Goal: Find contact information: Find contact information

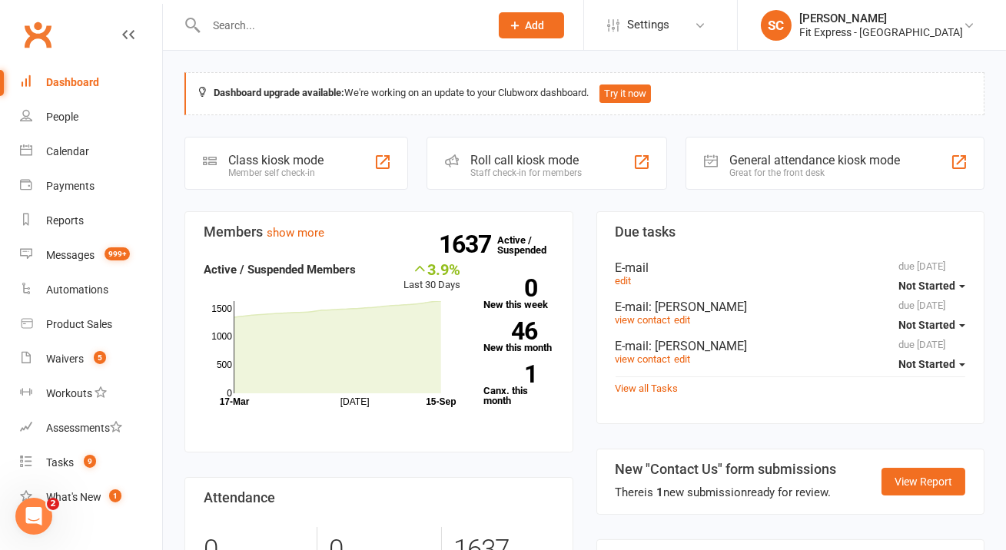
click at [375, 23] on input "text" at bounding box center [339, 26] width 277 height 22
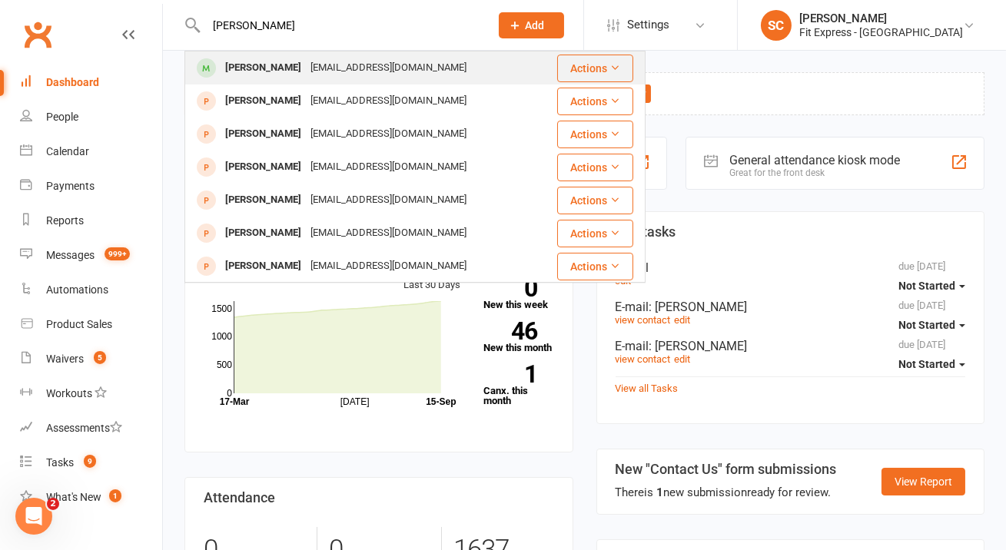
type input "[PERSON_NAME]"
click at [383, 55] on div "[PERSON_NAME] [EMAIL_ADDRESS][DOMAIN_NAME]" at bounding box center [371, 67] width 370 height 31
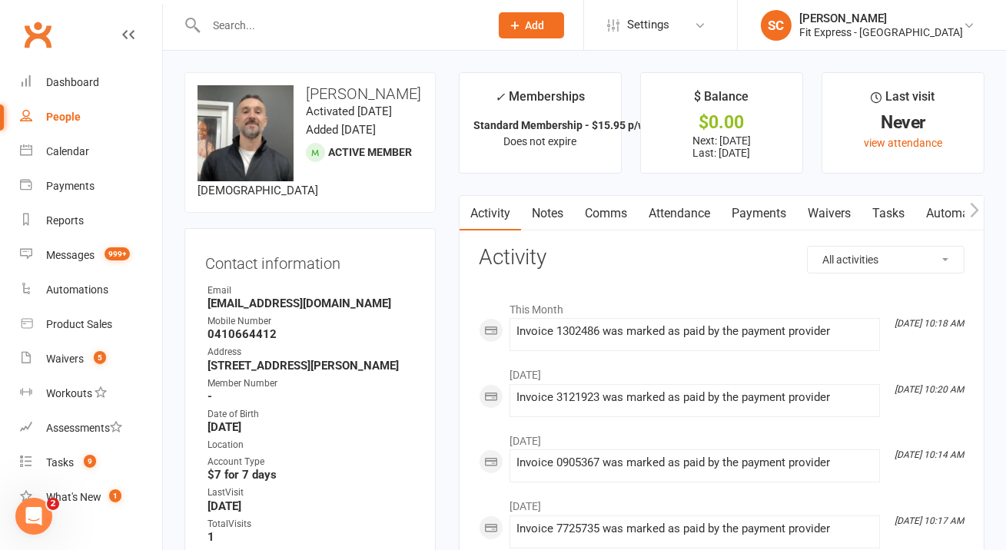
click at [741, 217] on link "Payments" at bounding box center [759, 213] width 76 height 35
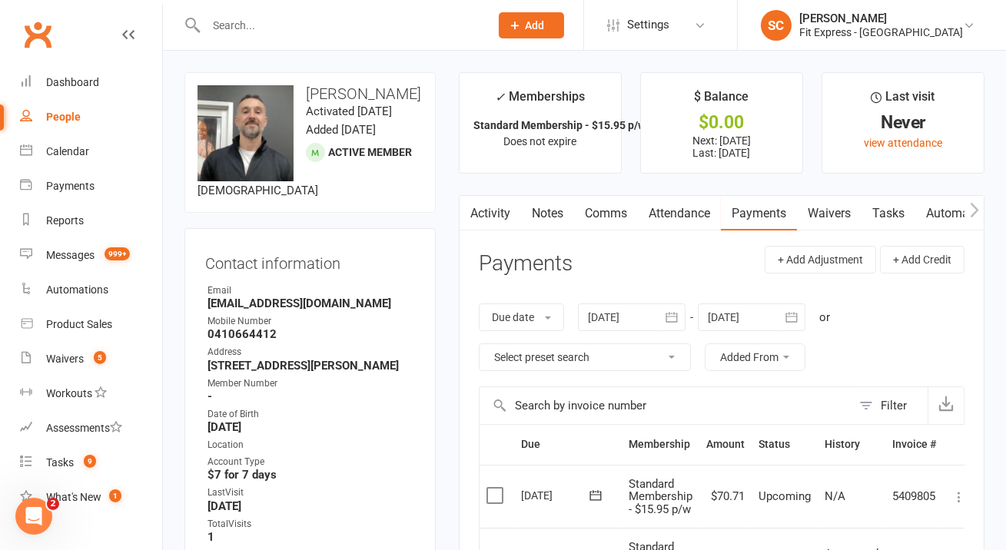
click at [630, 314] on div at bounding box center [632, 317] width 108 height 28
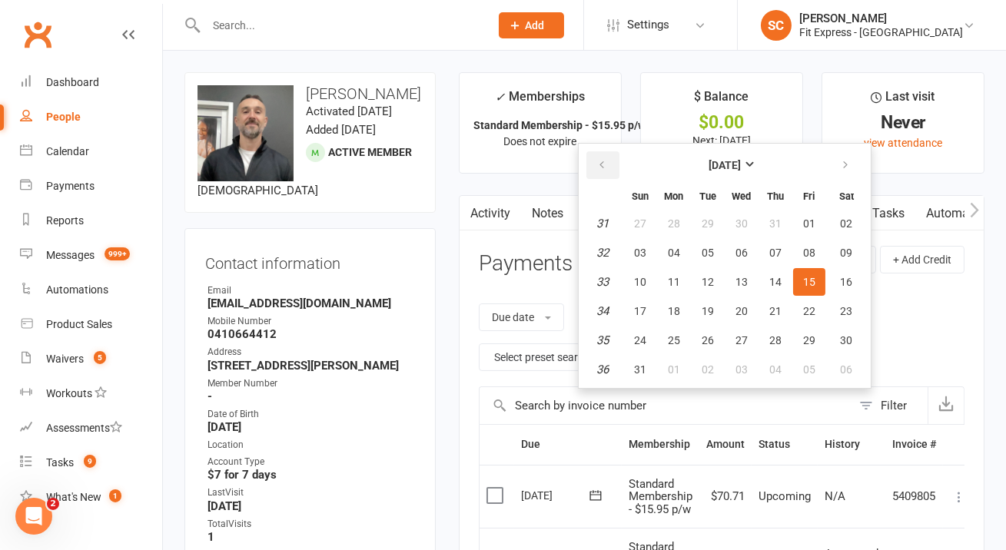
click at [612, 165] on button "button" at bounding box center [602, 165] width 33 height 28
click at [634, 217] on button "01" at bounding box center [640, 224] width 32 height 28
type input "[DATE]"
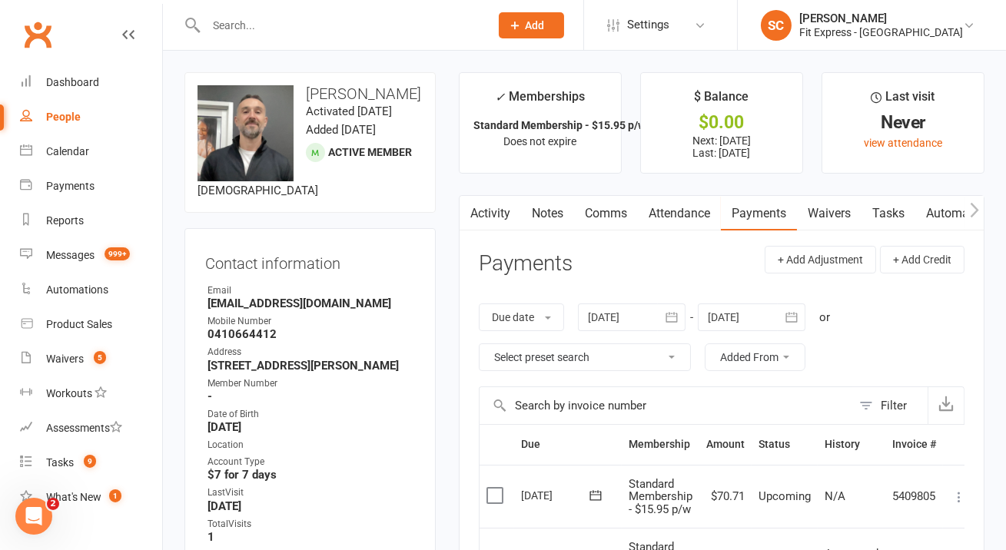
click at [346, 310] on strong "[EMAIL_ADDRESS][DOMAIN_NAME]" at bounding box center [310, 304] width 207 height 14
click at [316, 310] on strong "[EMAIL_ADDRESS][DOMAIN_NAME]" at bounding box center [310, 304] width 207 height 14
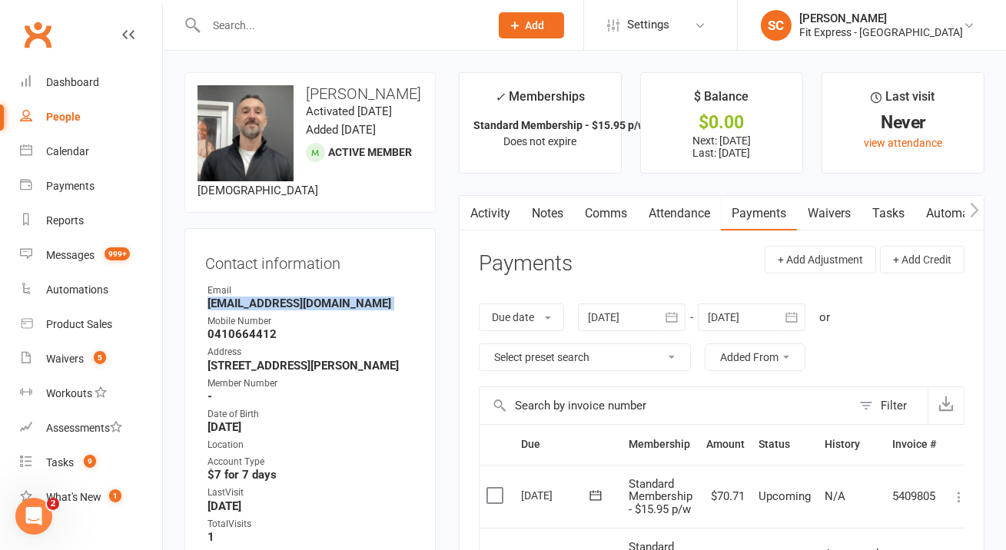
copy render-form-field "[EMAIL_ADDRESS][DOMAIN_NAME]"
click at [313, 373] on strong "[STREET_ADDRESS][PERSON_NAME]" at bounding box center [310, 366] width 207 height 14
copy render-form-field "[STREET_ADDRESS][PERSON_NAME]"
